Goal: Obtain resource: Obtain resource

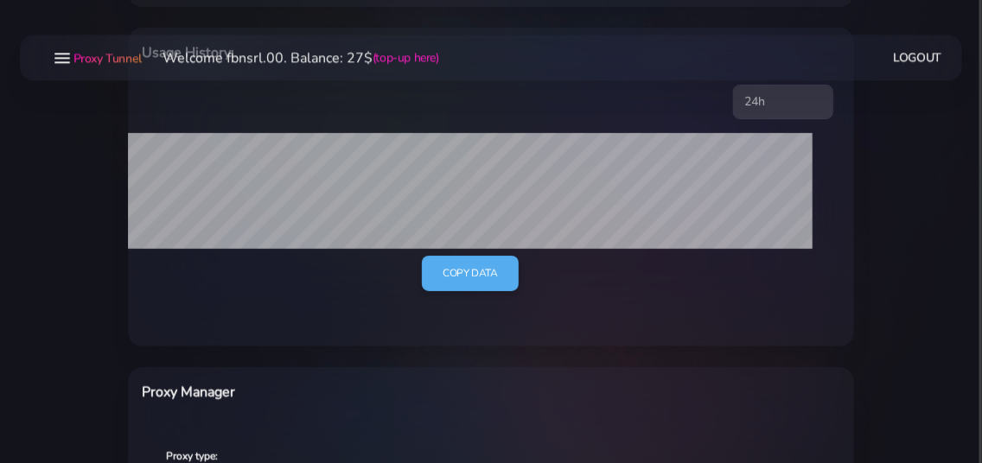
scroll to position [467, 0]
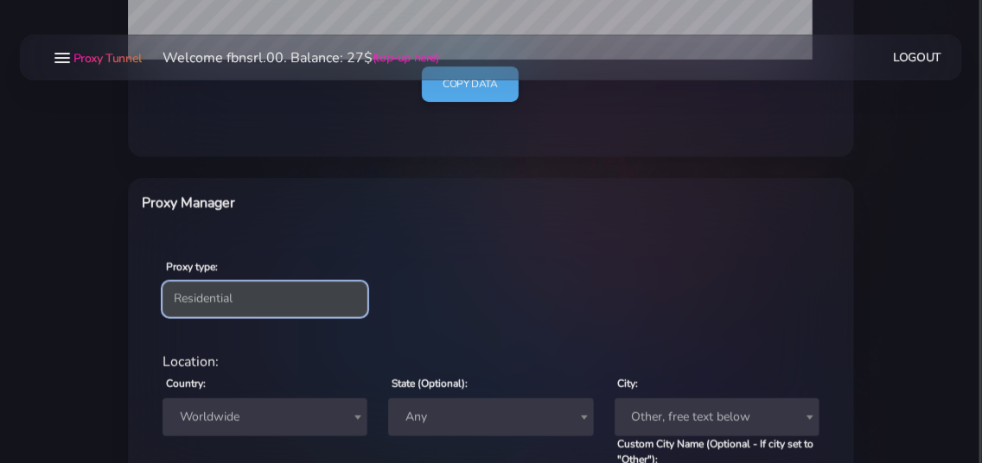
click at [163, 282] on select "Residential Static Mobile" at bounding box center [265, 299] width 205 height 35
select select "static"
click option "Static" at bounding box center [0, 0] width 0 height 0
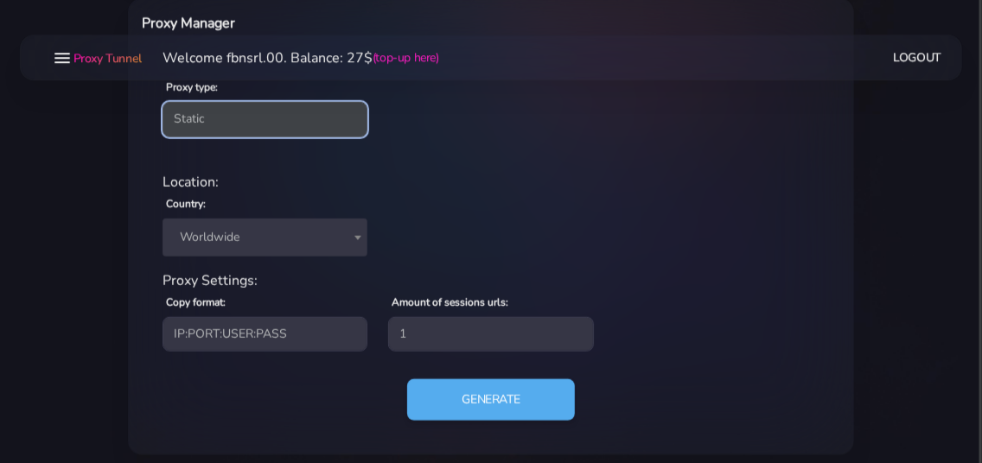
scroll to position [654, 0]
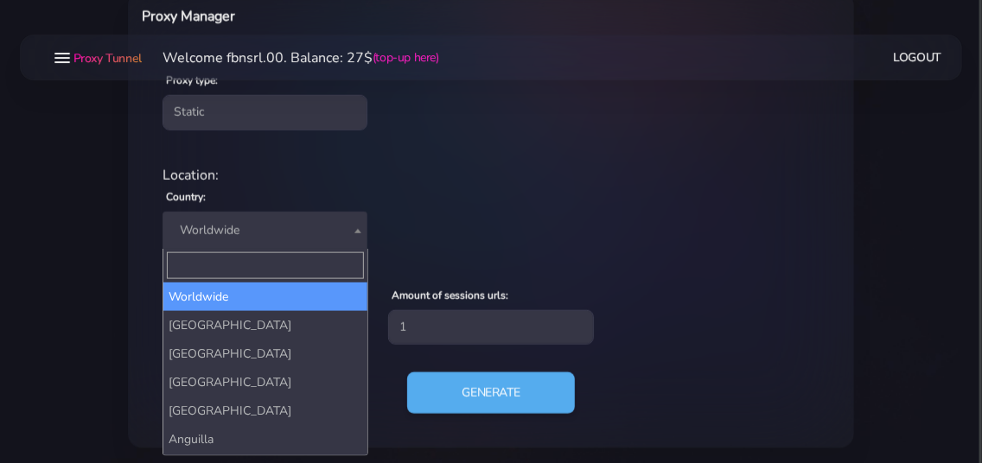
click at [300, 232] on span "Worldwide" at bounding box center [265, 231] width 184 height 24
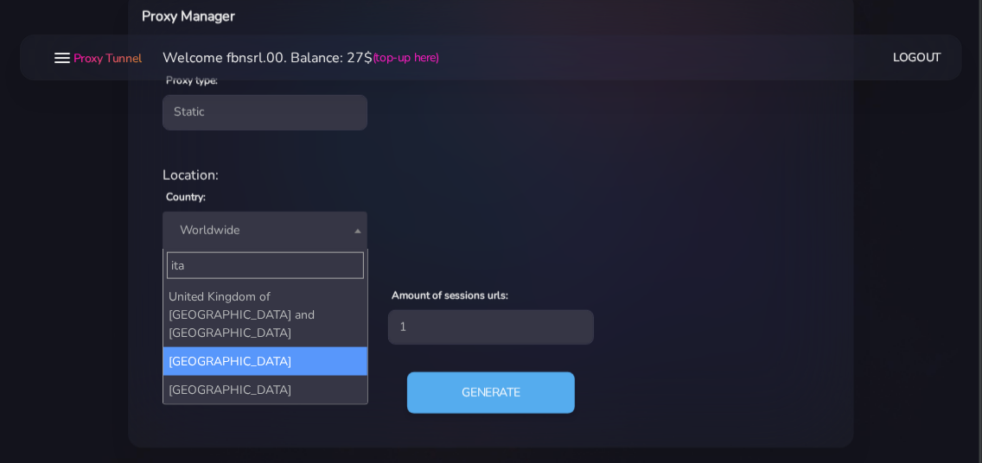
type input "ita"
select select "IT"
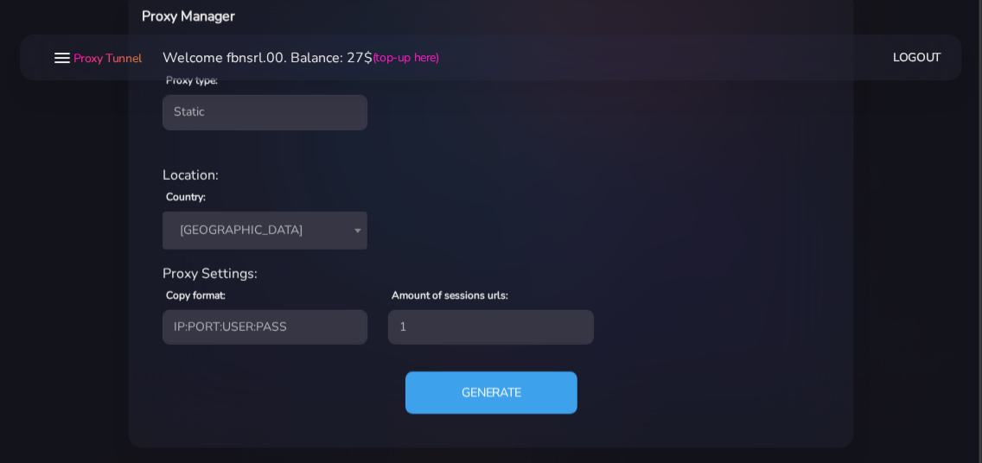
click at [460, 383] on button "Generate" at bounding box center [491, 393] width 172 height 42
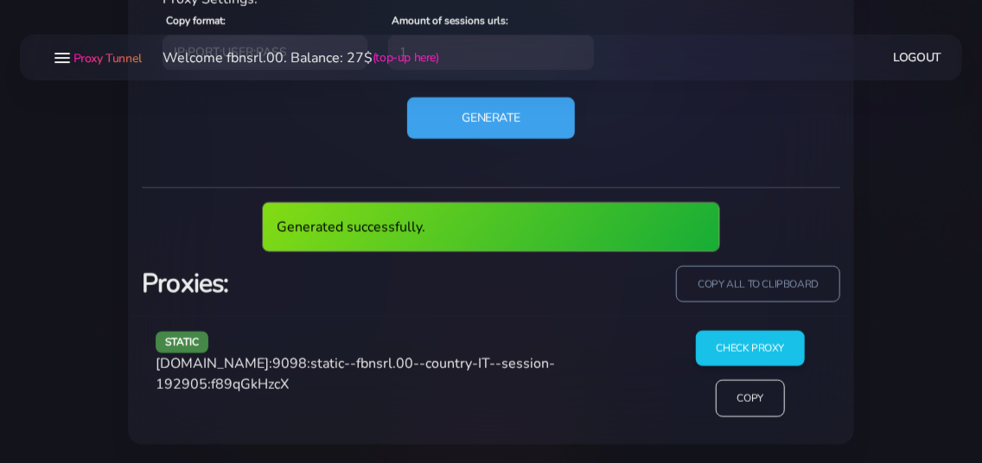
scroll to position [865, 0]
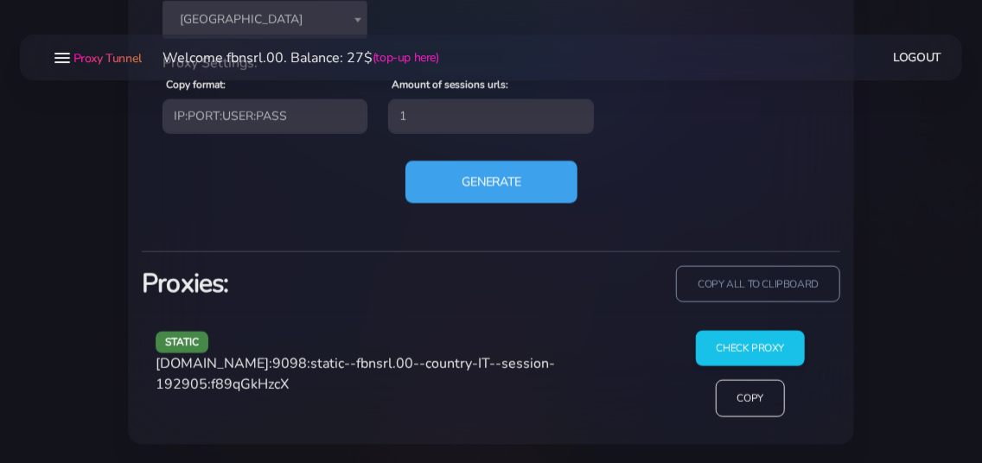
click at [489, 185] on button "Generate" at bounding box center [491, 182] width 172 height 42
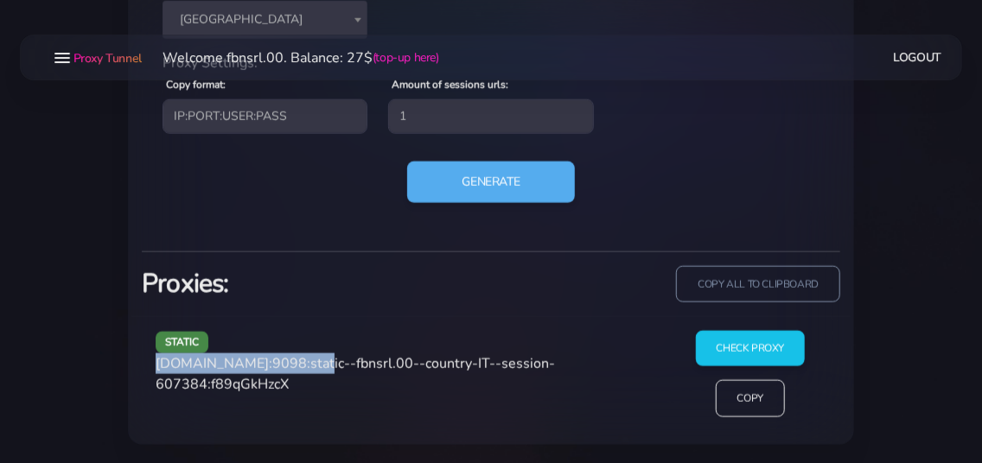
drag, startPoint x: 156, startPoint y: 366, endPoint x: 305, endPoint y: 361, distance: 148.8
click at [305, 361] on div "static [DOMAIN_NAME]:9098:static--fbnsrl.00--country-IT--session-607384:f89qGkH…" at bounding box center [404, 381] width 519 height 100
copy span "[DOMAIN_NAME]:9098"
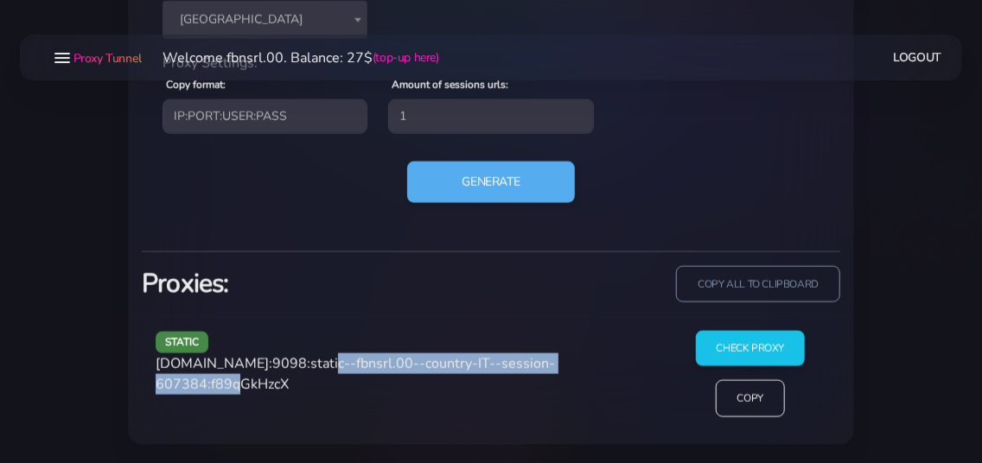
drag, startPoint x: 312, startPoint y: 361, endPoint x: 254, endPoint y: 379, distance: 60.4
click at [254, 379] on span "[DOMAIN_NAME]:9098:static--fbnsrl.00--country-IT--session-607384:f89qGkHzcX" at bounding box center [355, 374] width 399 height 40
copy span "static--fbnsrl.00--country-IT--session-607384"
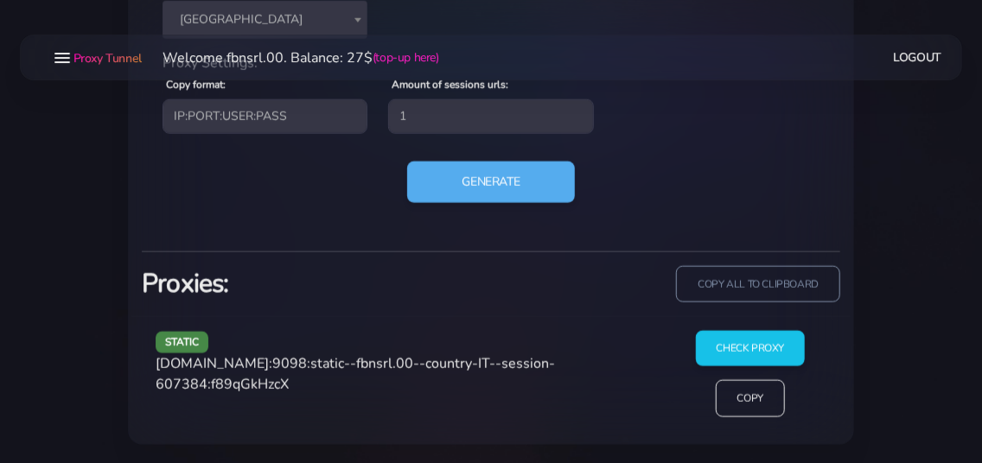
click at [315, 380] on span "[DOMAIN_NAME]:9098:static--fbnsrl.00--country-IT--session-607384:f89qGkHzcX" at bounding box center [355, 374] width 399 height 40
copy span "f89qGkHzcX"
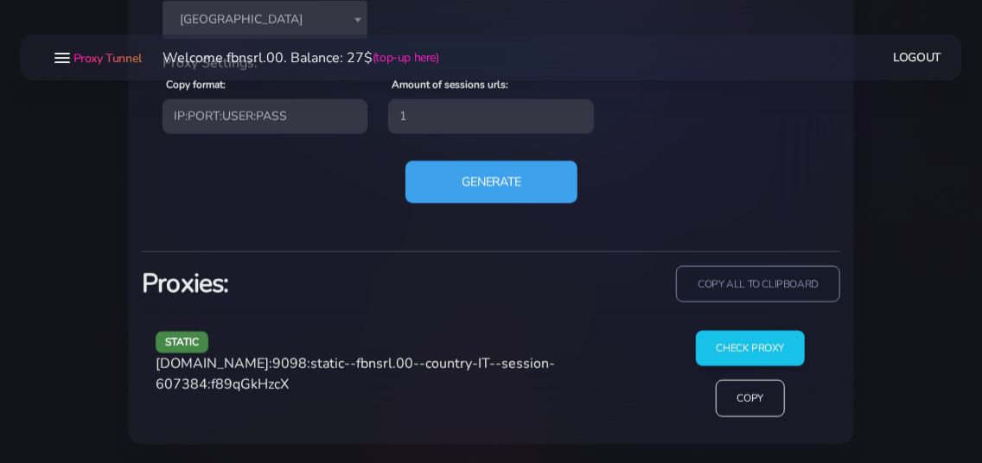
click at [456, 181] on button "Generate" at bounding box center [491, 182] width 172 height 42
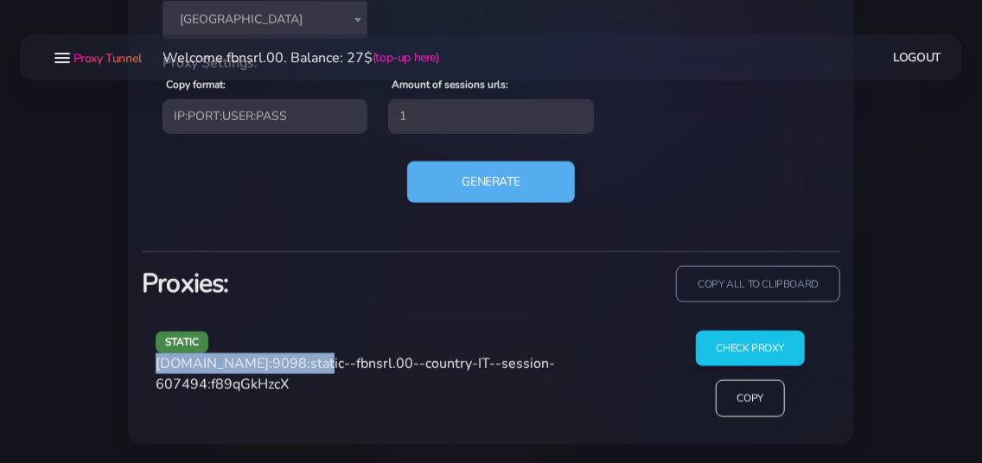
drag, startPoint x: 159, startPoint y: 367, endPoint x: 305, endPoint y: 361, distance: 146.2
click at [305, 361] on span "[DOMAIN_NAME]:9098:static--fbnsrl.00--country-IT--session-607494:f89qGkHzcX" at bounding box center [355, 374] width 399 height 40
copy span "[DOMAIN_NAME]:9098"
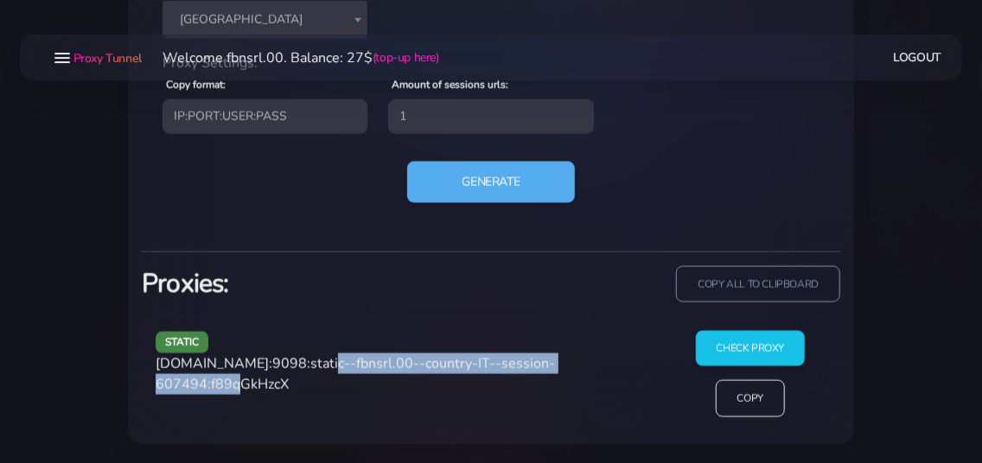
drag, startPoint x: 312, startPoint y: 366, endPoint x: 258, endPoint y: 386, distance: 58.3
click at [258, 386] on span "[DOMAIN_NAME]:9098:static--fbnsrl.00--country-IT--session-607494:f89qGkHzcX" at bounding box center [355, 374] width 399 height 40
copy span "static--fbnsrl.00--country-IT--session-607494"
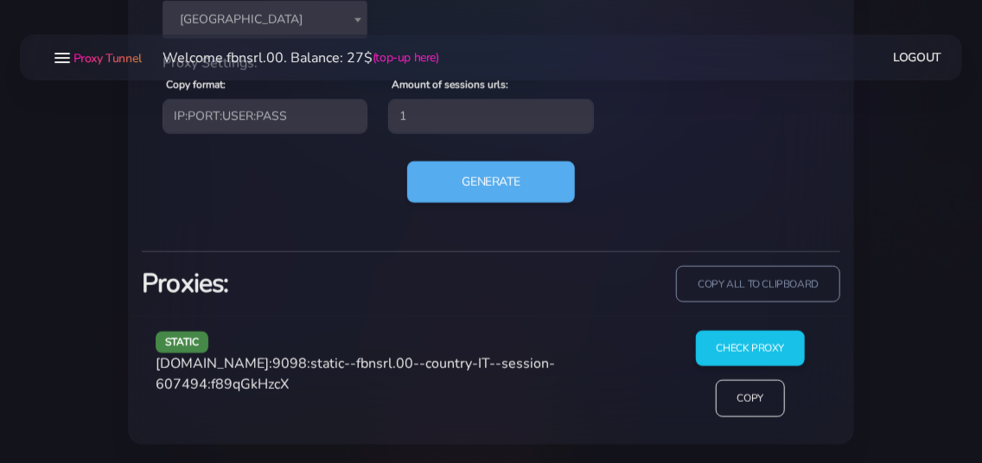
click at [278, 381] on span "[DOMAIN_NAME]:9098:static--fbnsrl.00--country-IT--session-607494:f89qGkHzcX" at bounding box center [355, 374] width 399 height 40
copy span "f89qGkHzcX"
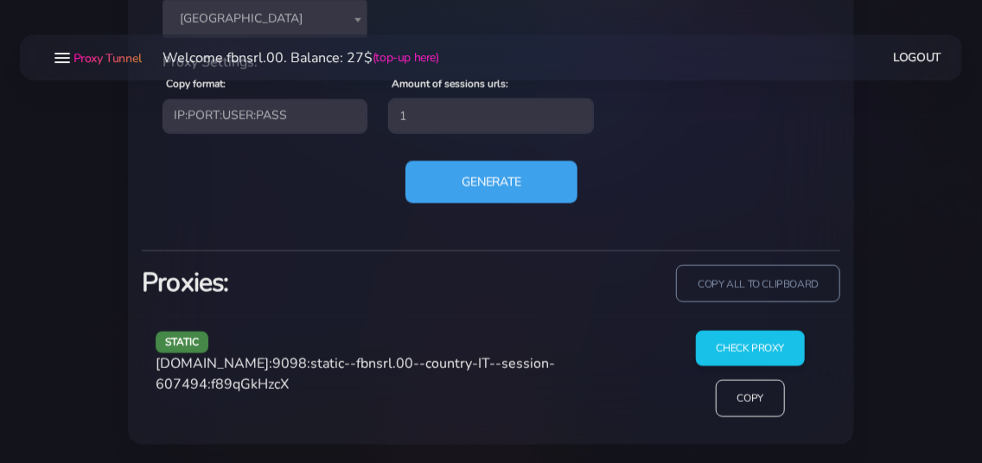
click at [506, 177] on button "Generate" at bounding box center [491, 182] width 172 height 42
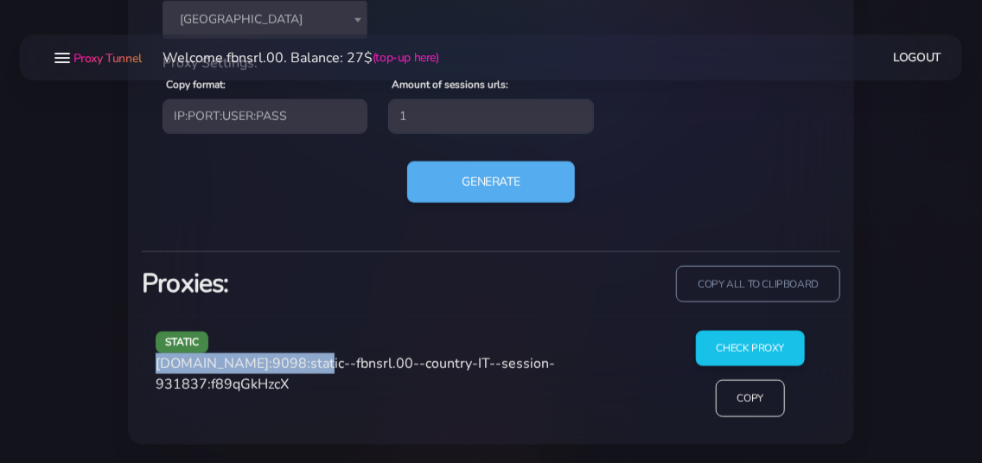
drag, startPoint x: 153, startPoint y: 360, endPoint x: 305, endPoint y: 362, distance: 152.2
click at [305, 362] on div "static [DOMAIN_NAME]:9098:static--fbnsrl.00--country-IT--session-931837:f89qGkH…" at bounding box center [404, 381] width 519 height 100
copy span "[DOMAIN_NAME]:9098"
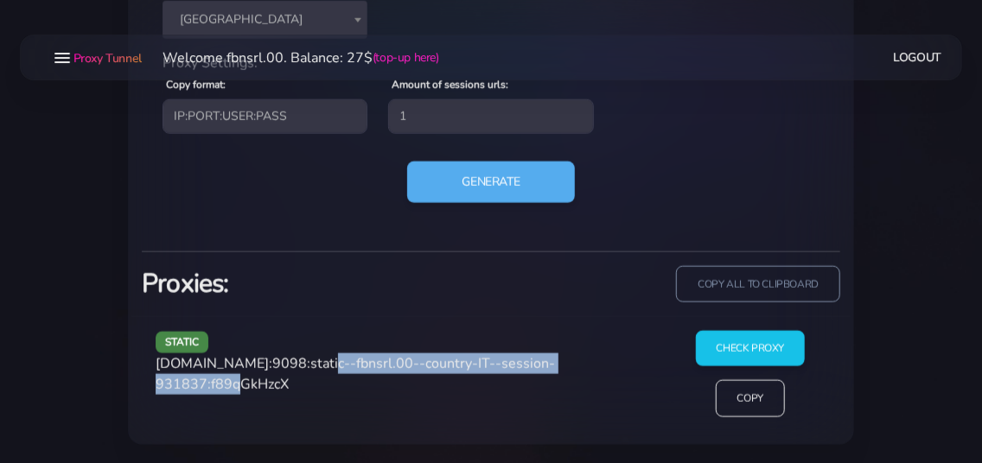
drag, startPoint x: 310, startPoint y: 364, endPoint x: 255, endPoint y: 390, distance: 61.1
click at [255, 391] on span "[DOMAIN_NAME]:9098:static--fbnsrl.00--country-IT--session-931837:f89qGkHzcX" at bounding box center [355, 374] width 399 height 40
copy span "static--fbnsrl.00--country-IT--session-931837"
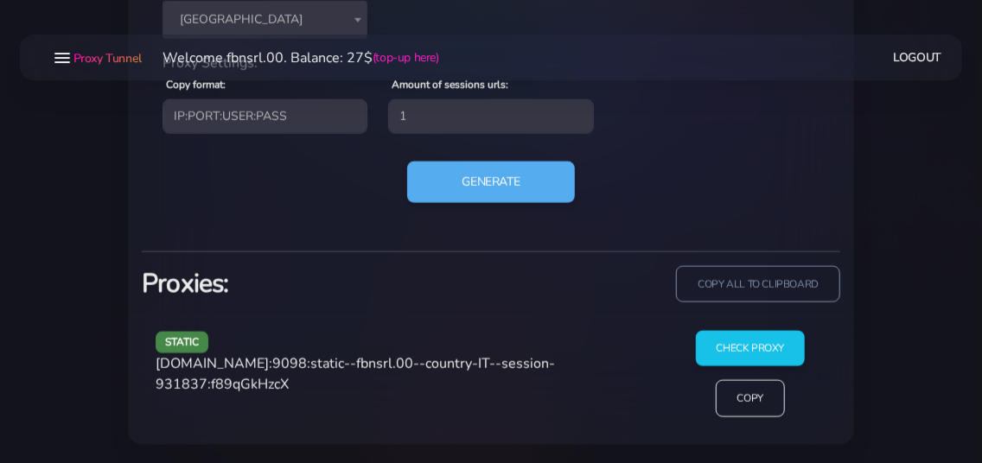
click at [281, 386] on span "[DOMAIN_NAME]:9098:static--fbnsrl.00--country-IT--session-931837:f89qGkHzcX" at bounding box center [355, 374] width 399 height 40
click at [282, 385] on span "[DOMAIN_NAME]:9098:static--fbnsrl.00--country-IT--session-931837:f89qGkHzcX" at bounding box center [355, 374] width 399 height 40
copy span "f89qGkHzcX"
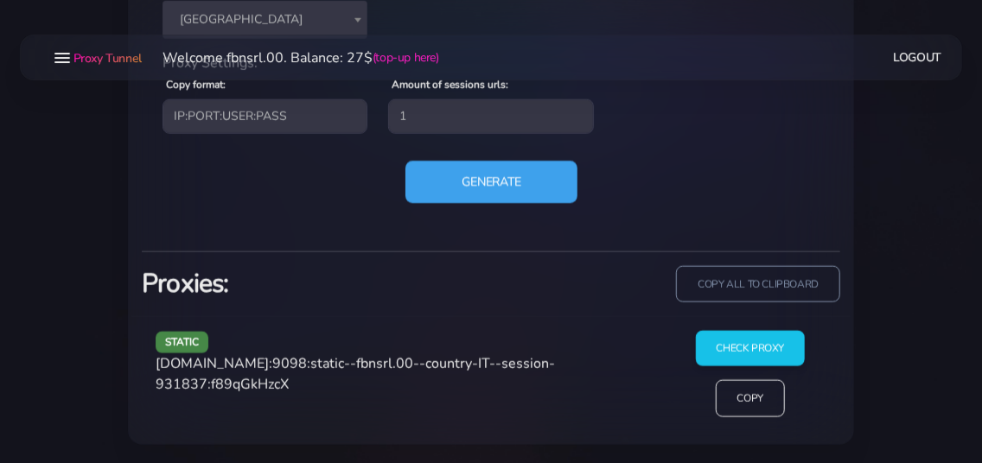
click at [447, 183] on button "Generate" at bounding box center [491, 182] width 172 height 42
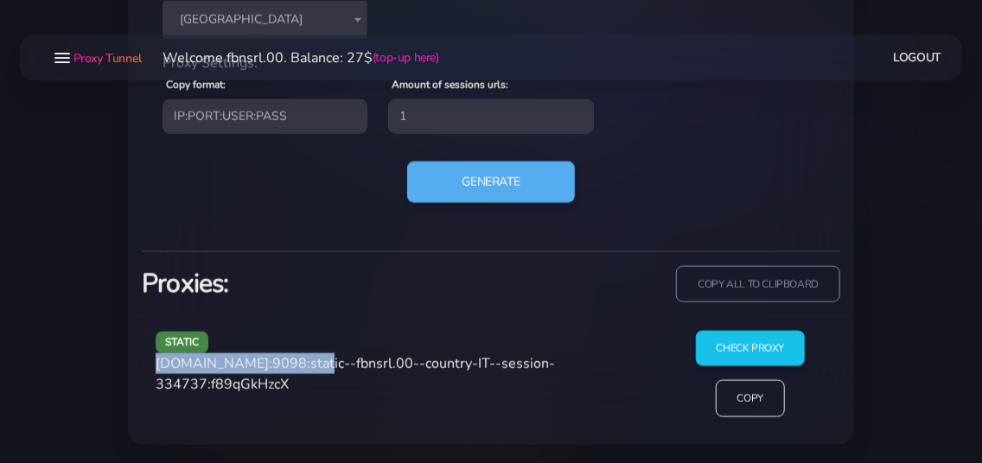
drag, startPoint x: 156, startPoint y: 365, endPoint x: 308, endPoint y: 360, distance: 151.4
click at [308, 360] on span "[DOMAIN_NAME]:9098:static--fbnsrl.00--country-IT--session-334737:f89qGkHzcX" at bounding box center [355, 374] width 399 height 40
copy span "[DOMAIN_NAME]:9098"
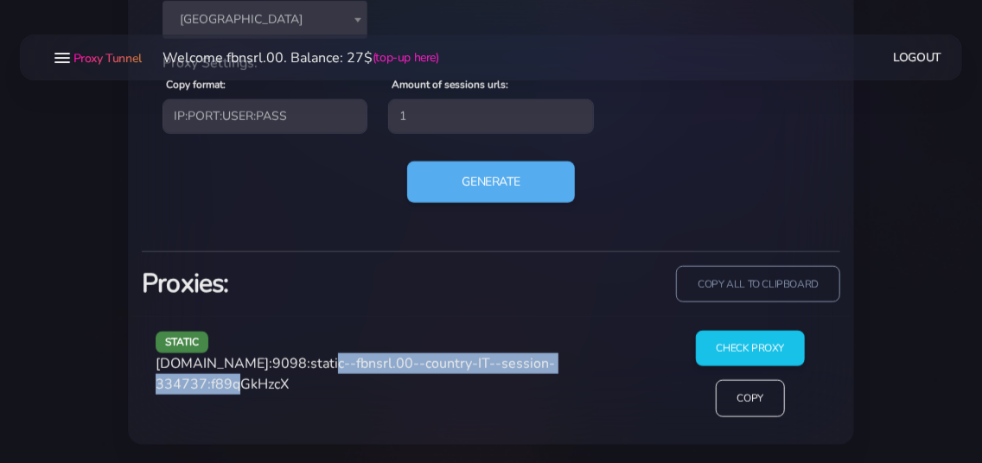
drag, startPoint x: 311, startPoint y: 364, endPoint x: 256, endPoint y: 382, distance: 58.2
click at [256, 382] on span "[DOMAIN_NAME]:9098:static--fbnsrl.00--country-IT--session-334737:f89qGkHzcX" at bounding box center [355, 374] width 399 height 40
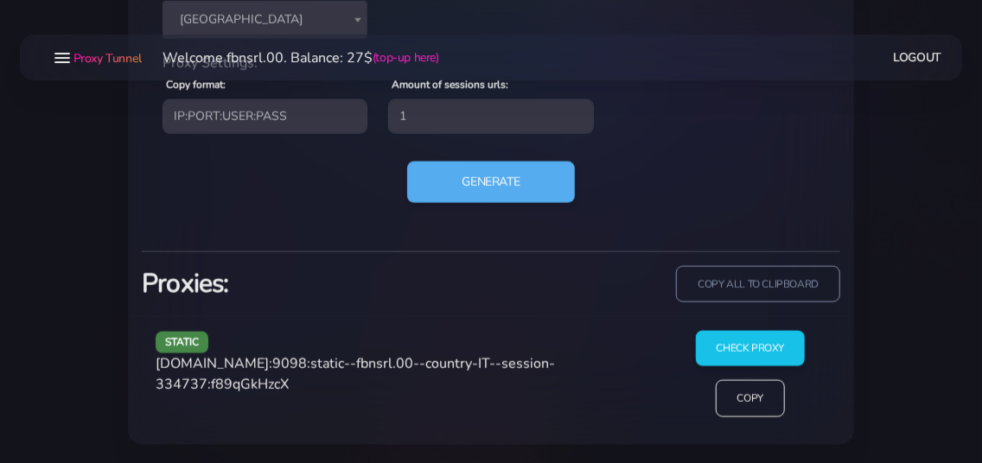
click at [329, 387] on span "[DOMAIN_NAME]:9098:static--fbnsrl.00--country-IT--session-334737:f89qGkHzcX" at bounding box center [355, 374] width 399 height 40
click at [197, 338] on span "static" at bounding box center [182, 343] width 53 height 22
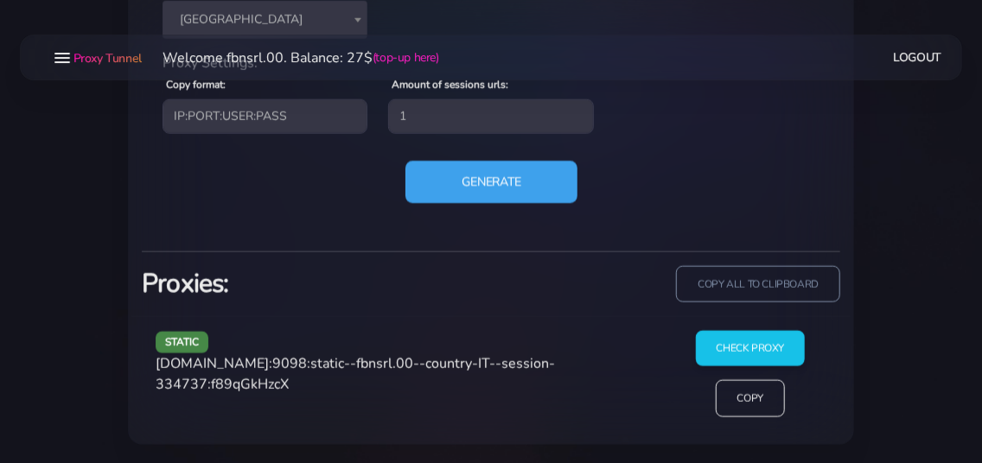
click at [470, 177] on button "Generate" at bounding box center [491, 182] width 172 height 42
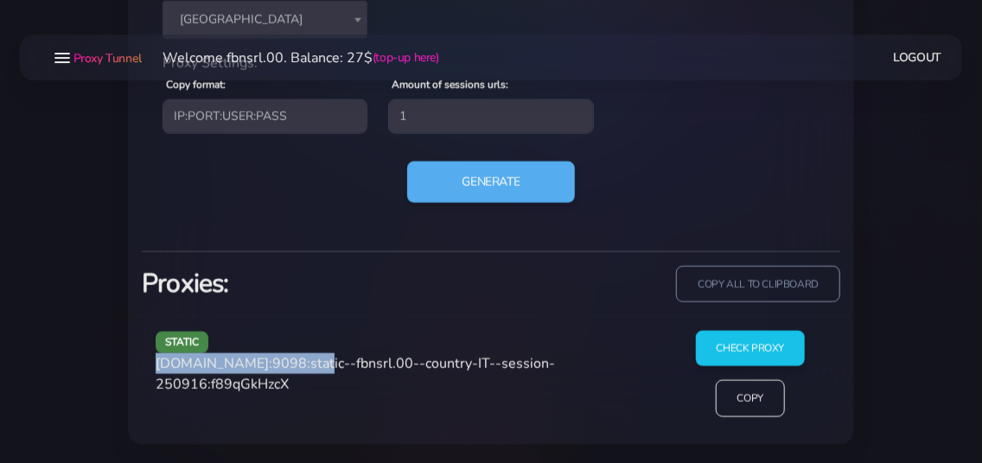
drag, startPoint x: 159, startPoint y: 364, endPoint x: 304, endPoint y: 363, distance: 145.2
click at [304, 363] on span "[DOMAIN_NAME]:9098:static--fbnsrl.00--country-IT--session-250916:f89qGkHzcX" at bounding box center [355, 374] width 399 height 40
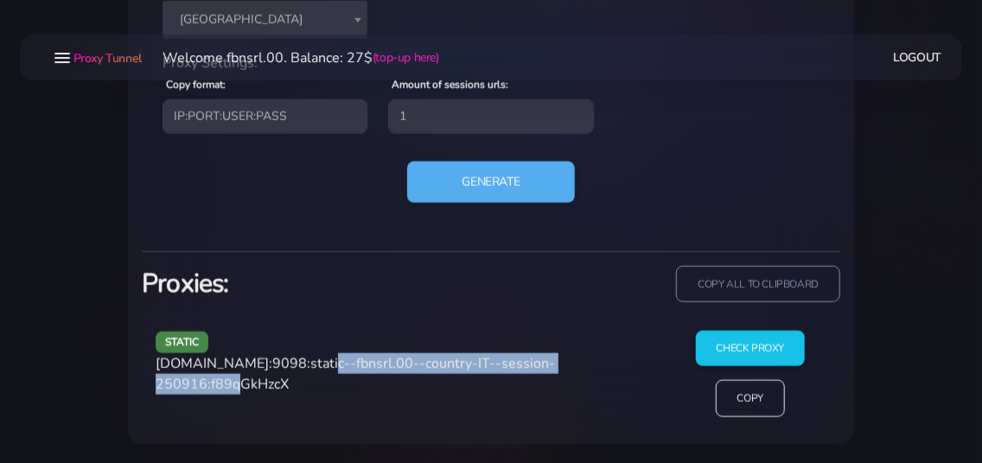
drag, startPoint x: 311, startPoint y: 360, endPoint x: 258, endPoint y: 386, distance: 59.5
click at [258, 386] on span "[DOMAIN_NAME]:9098:static--fbnsrl.00--country-IT--session-250916:f89qGkHzcX" at bounding box center [355, 374] width 399 height 40
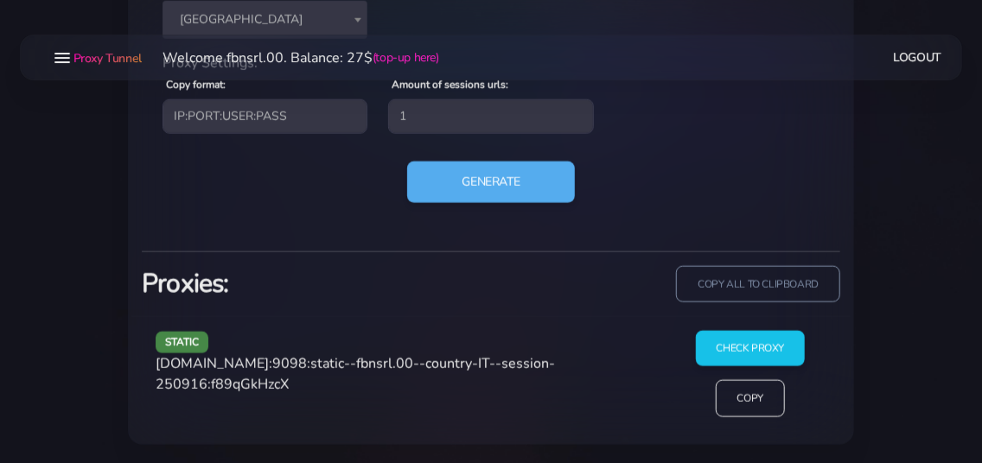
click at [317, 387] on span "[DOMAIN_NAME]:9098:static--fbnsrl.00--country-IT--session-250916:f89qGkHzcX" at bounding box center [355, 374] width 399 height 40
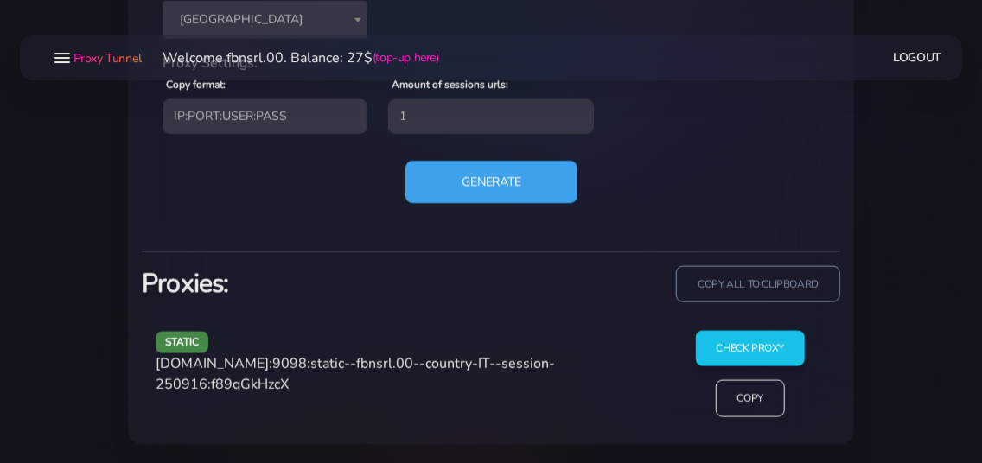
click at [455, 189] on button "Generate" at bounding box center [491, 182] width 172 height 42
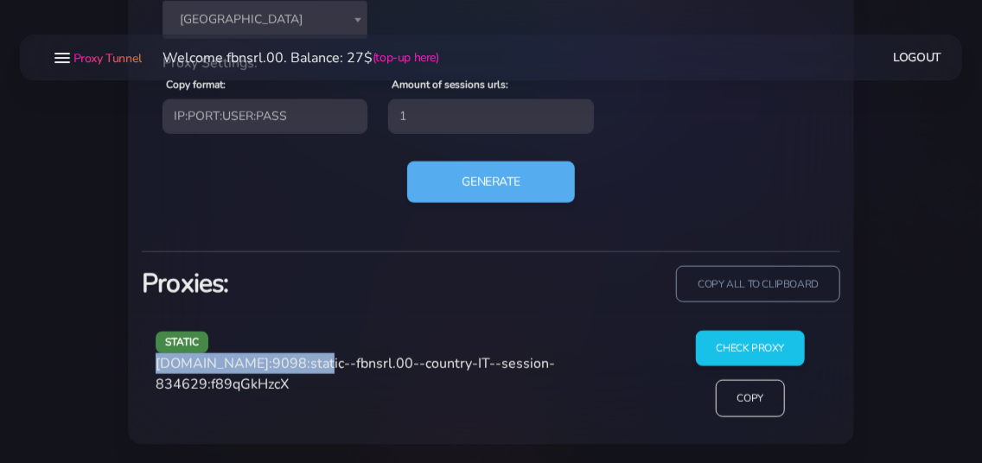
drag, startPoint x: 151, startPoint y: 363, endPoint x: 306, endPoint y: 362, distance: 154.7
click at [306, 362] on div "static [DOMAIN_NAME]:9098:static--fbnsrl.00--country-IT--session-834629:f89qGkH…" at bounding box center [404, 381] width 519 height 100
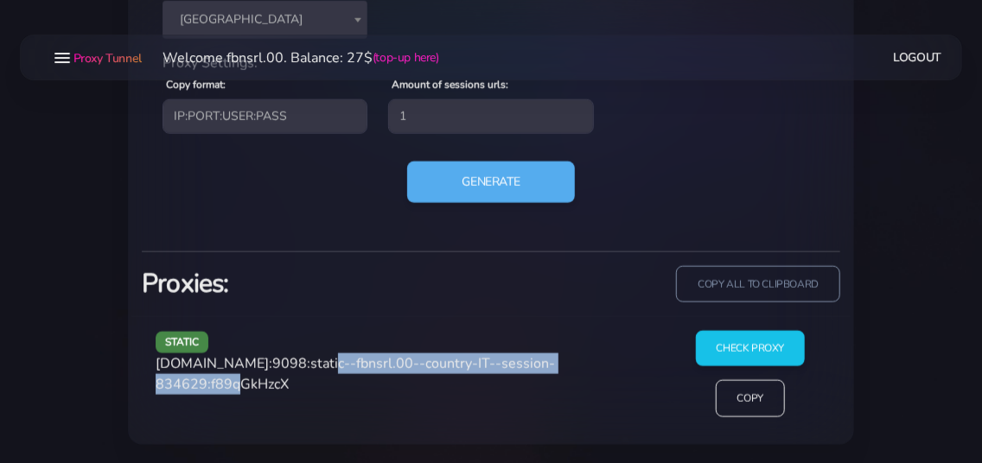
drag, startPoint x: 312, startPoint y: 360, endPoint x: 255, endPoint y: 390, distance: 64.6
click at [255, 390] on span "[DOMAIN_NAME]:9098:static--fbnsrl.00--country-IT--session-834629:f89qGkHzcX" at bounding box center [355, 374] width 399 height 40
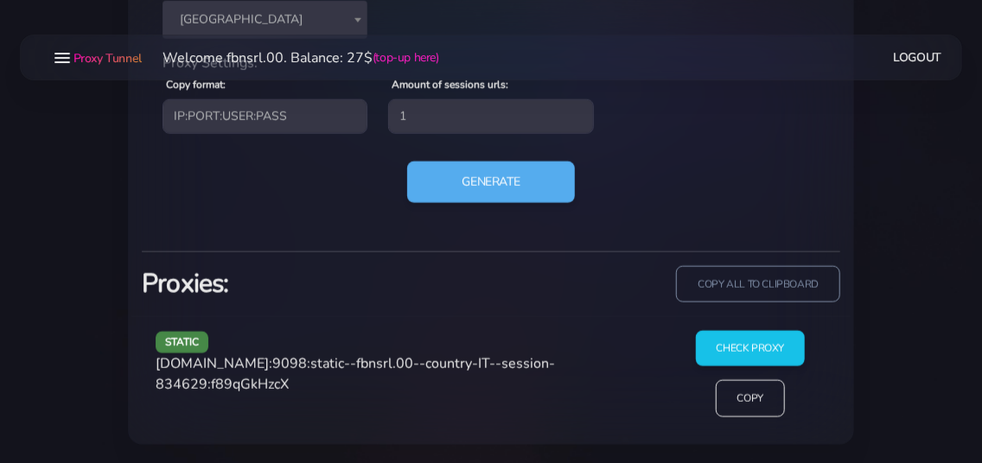
click at [305, 386] on span "[DOMAIN_NAME]:9098:static--fbnsrl.00--country-IT--session-834629:f89qGkHzcX" at bounding box center [355, 374] width 399 height 40
